Goal: Information Seeking & Learning: Find specific fact

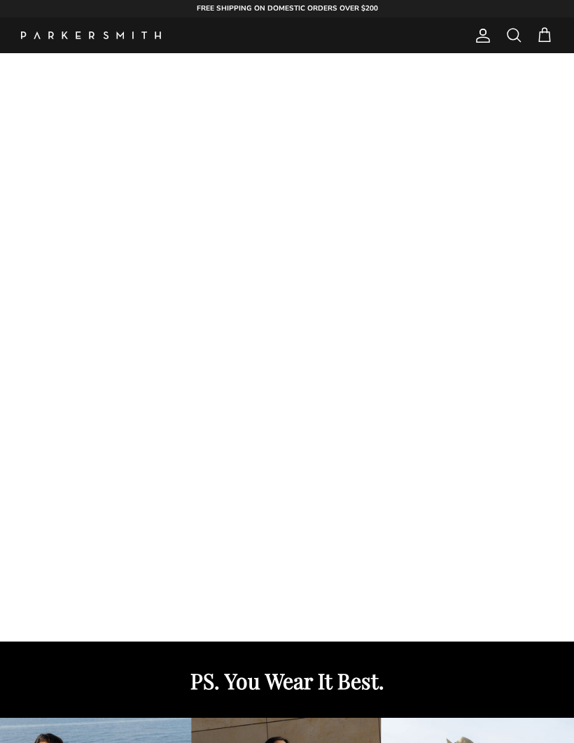
click at [133, 165] on div at bounding box center [287, 333] width 574 height 630
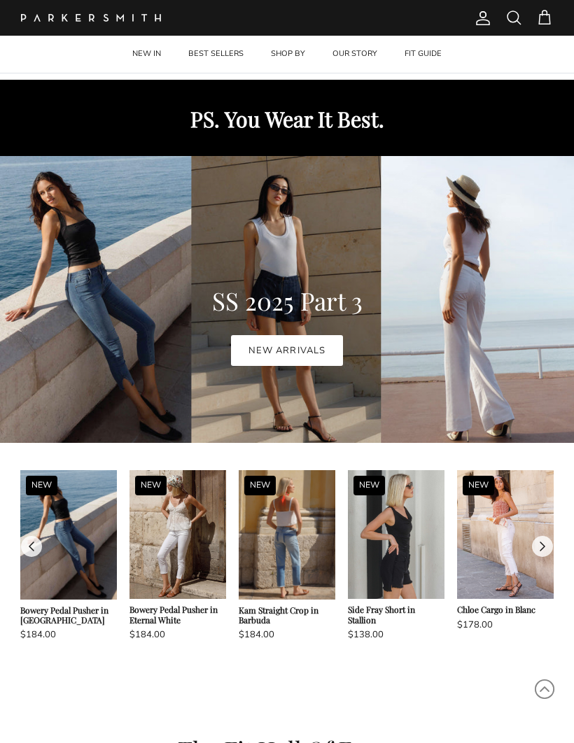
scroll to position [564, 0]
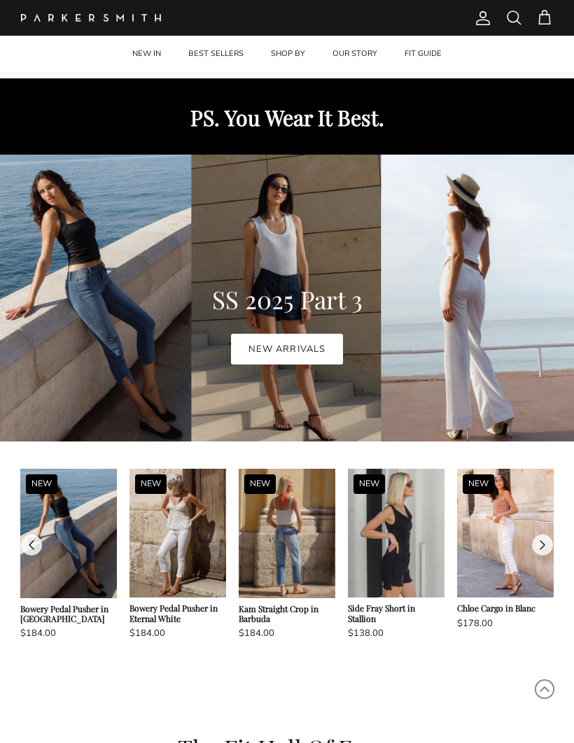
click at [203, 54] on link "BEST SELLERS" at bounding box center [216, 54] width 81 height 37
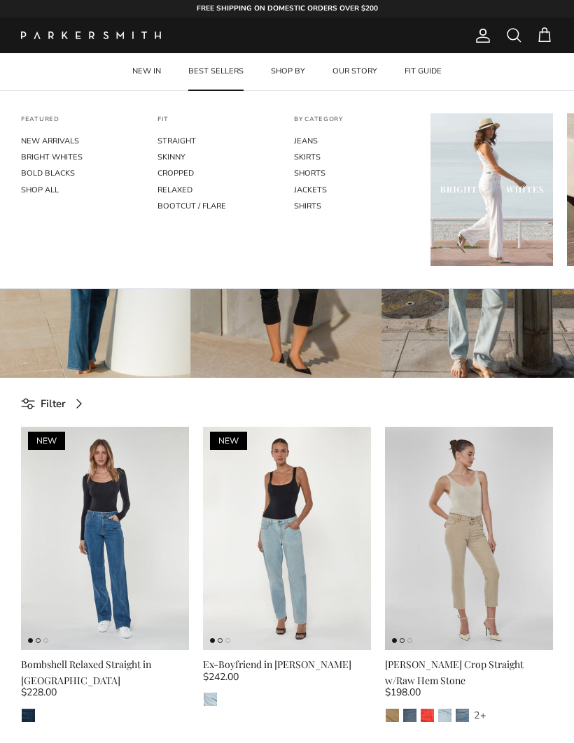
click at [298, 137] on link "JEANS" at bounding box center [355, 141] width 123 height 16
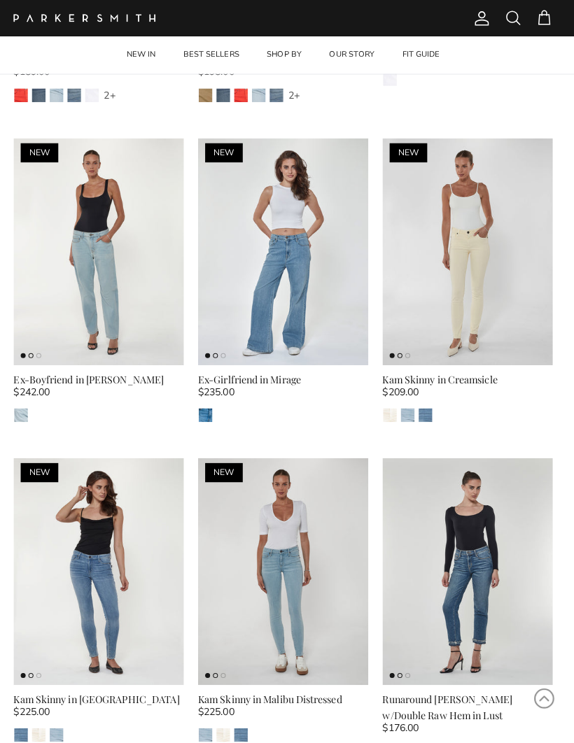
scroll to position [4583, 0]
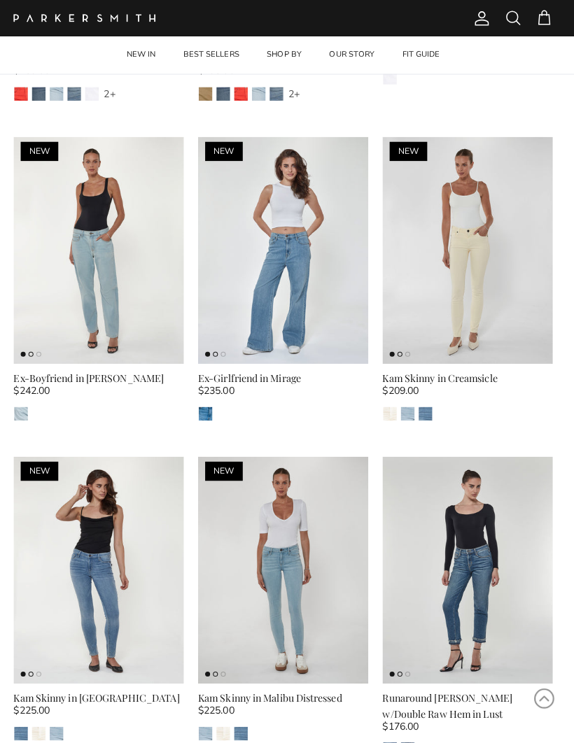
click at [478, 22] on span "Account" at bounding box center [483, 18] width 17 height 17
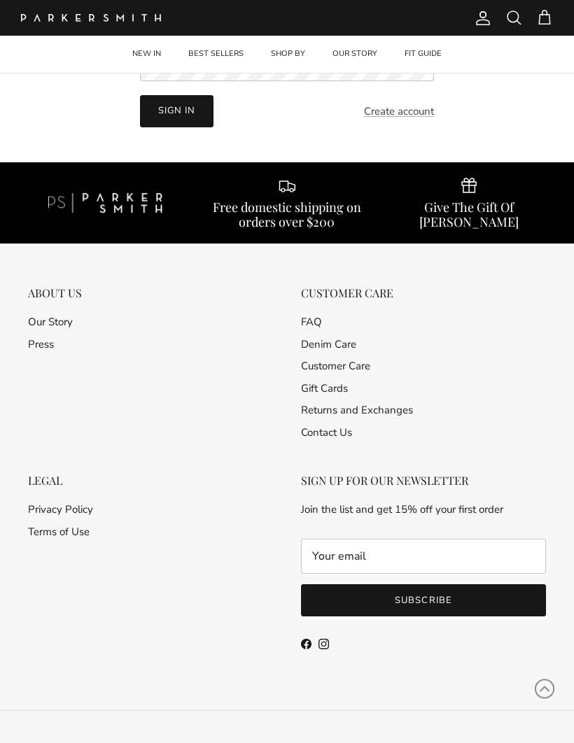
scroll to position [224, 0]
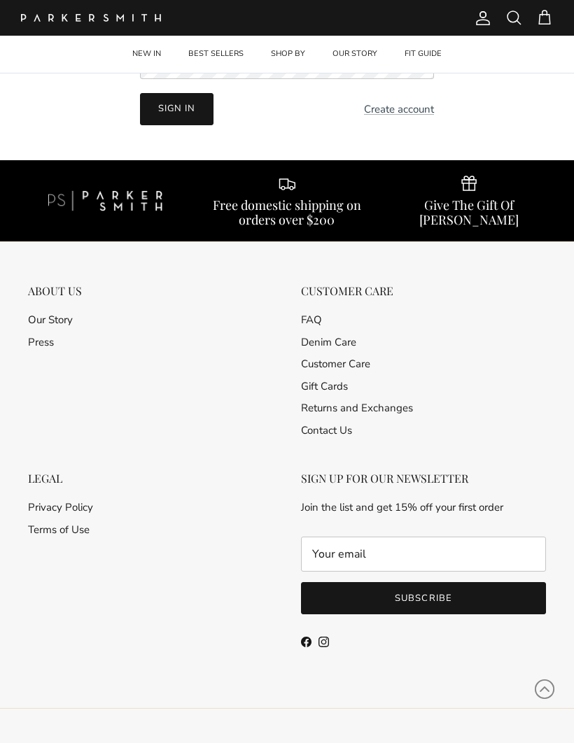
click at [46, 319] on link "Our Story" at bounding box center [50, 320] width 45 height 14
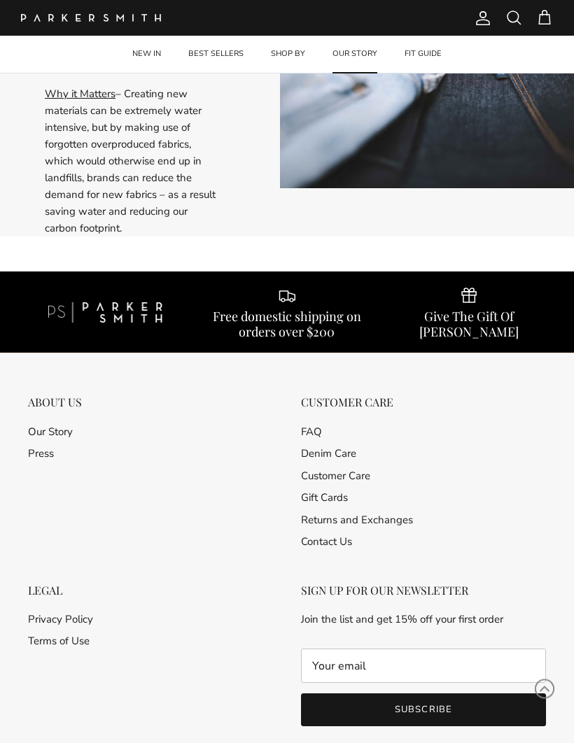
scroll to position [1669, 0]
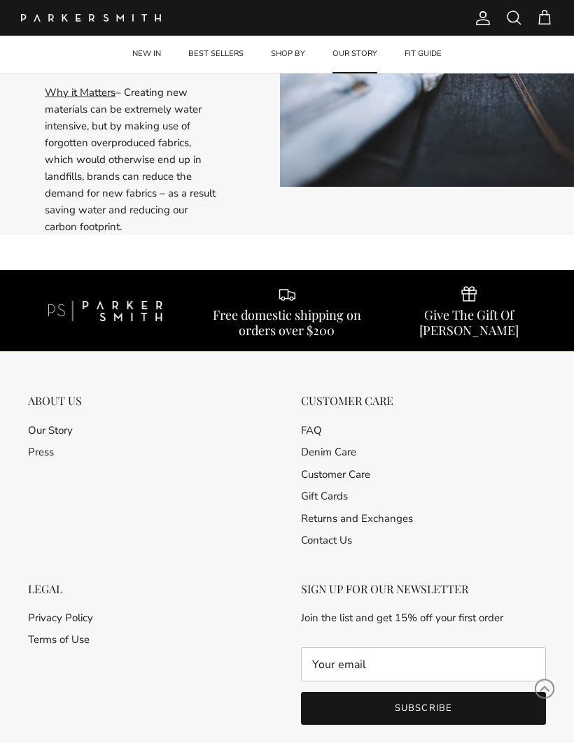
click at [309, 424] on link "FAQ" at bounding box center [311, 431] width 21 height 14
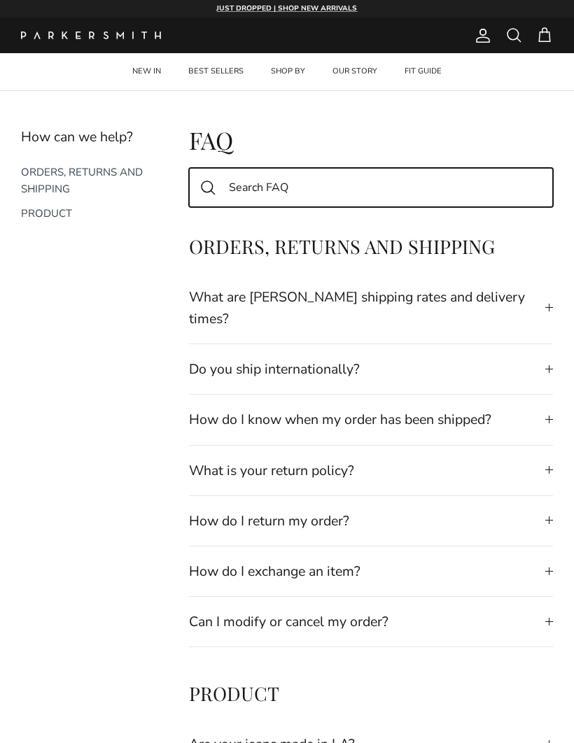
click at [241, 184] on input "Search FAQ" at bounding box center [371, 187] width 364 height 39
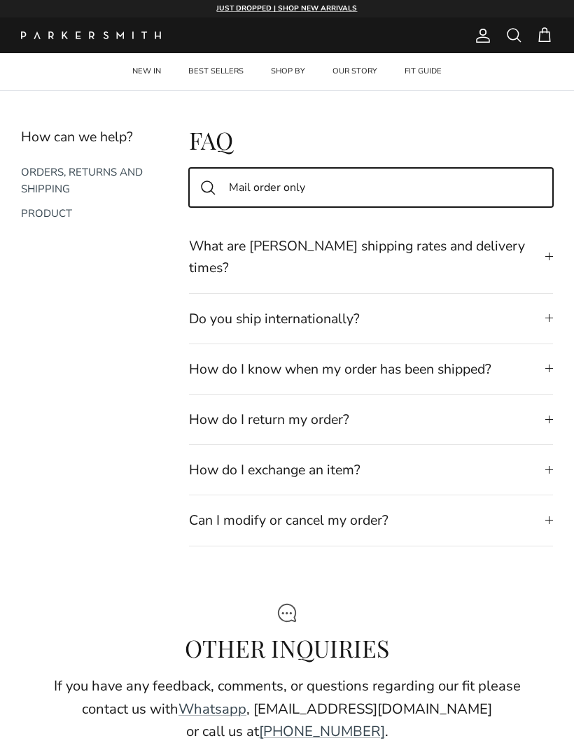
type input "Mail order only"
click at [509, 181] on input "Mail order only" at bounding box center [371, 187] width 364 height 39
click at [521, 188] on input "Mail order only" at bounding box center [371, 187] width 364 height 39
click at [504, 200] on input "Mail order only" at bounding box center [371, 187] width 364 height 39
click at [514, 192] on input "Mail order only" at bounding box center [371, 187] width 364 height 39
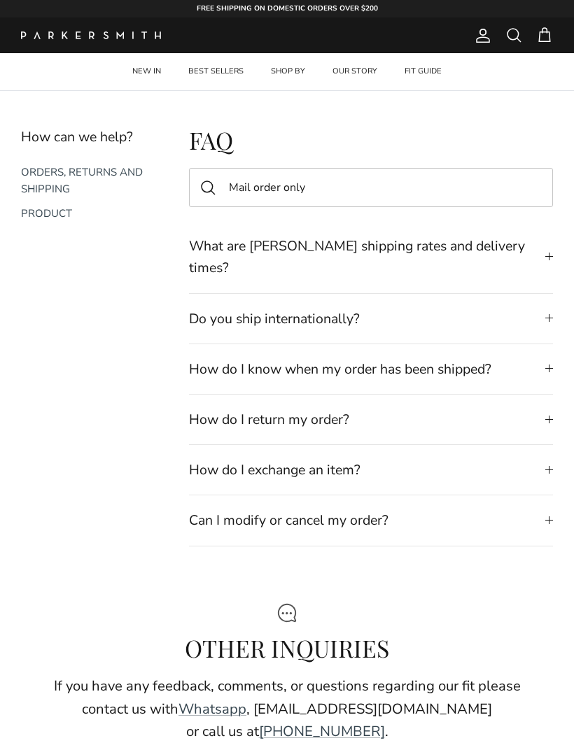
click at [534, 133] on h1 "FAQ" at bounding box center [371, 140] width 364 height 29
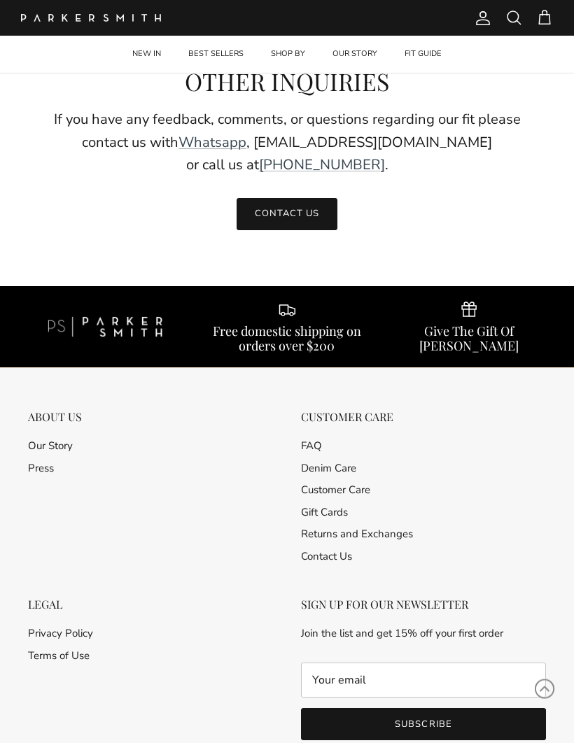
scroll to position [690, 0]
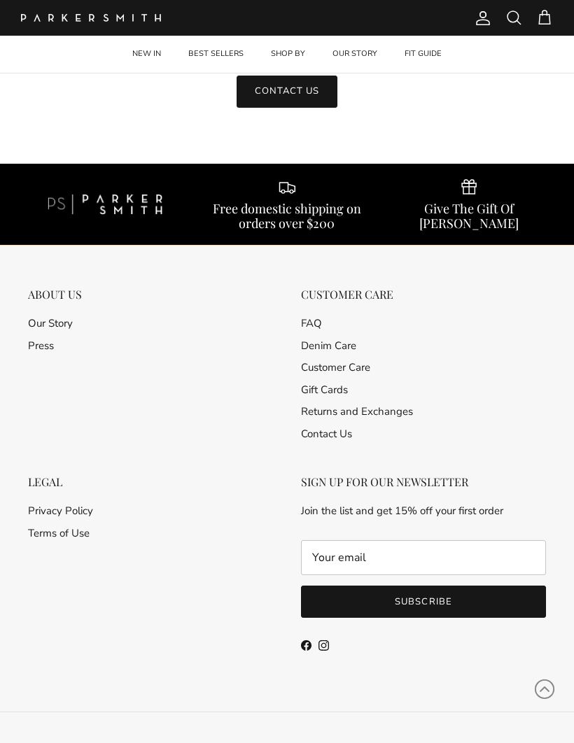
click at [314, 362] on link "Customer Care" at bounding box center [335, 368] width 69 height 14
